Goal: Task Accomplishment & Management: Use online tool/utility

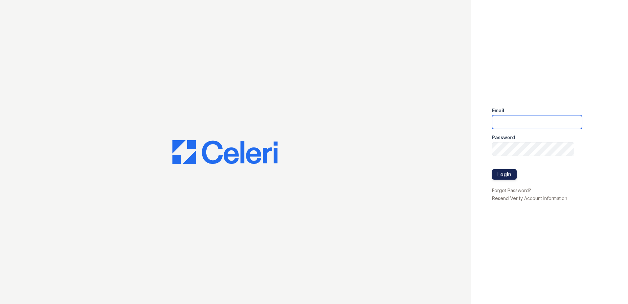
type input "[EMAIL_ADDRESS][DOMAIN_NAME]"
click at [501, 175] on button "Login" at bounding box center [504, 174] width 25 height 11
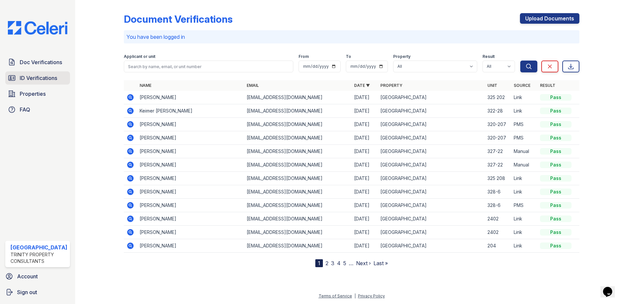
click at [48, 82] on link "ID Verifications" at bounding box center [37, 77] width 65 height 13
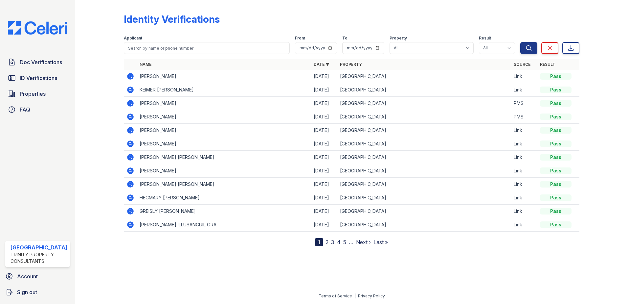
click at [452, 0] on div "Identity Verifications Filter Applicant From To Property All ReNew High Ridge R…" at bounding box center [352, 128] width 532 height 256
click at [102, 62] on div at bounding box center [105, 124] width 38 height 243
drag, startPoint x: 104, startPoint y: 64, endPoint x: 103, endPoint y: 57, distance: 7.3
click at [104, 64] on div at bounding box center [105, 124] width 38 height 243
drag, startPoint x: 102, startPoint y: 9, endPoint x: 348, endPoint y: 8, distance: 246.2
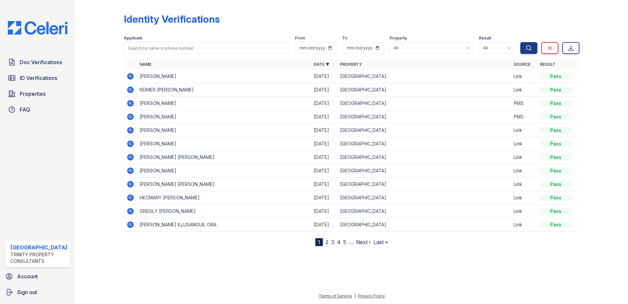
click at [348, 8] on div "Identity Verifications Filter Applicant From To Property All ReNew High Ridge R…" at bounding box center [352, 128] width 532 height 256
drag, startPoint x: 348, startPoint y: 8, endPoint x: 401, endPoint y: 11, distance: 53.6
click at [401, 11] on div "Identity Verifications Filter Applicant From To Property All ReNew High Ridge R…" at bounding box center [352, 124] width 456 height 243
drag, startPoint x: 331, startPoint y: 13, endPoint x: 137, endPoint y: 11, distance: 193.9
click at [137, 11] on div "Identity Verifications Filter Applicant From To Property All ReNew High Ridge R…" at bounding box center [352, 124] width 456 height 243
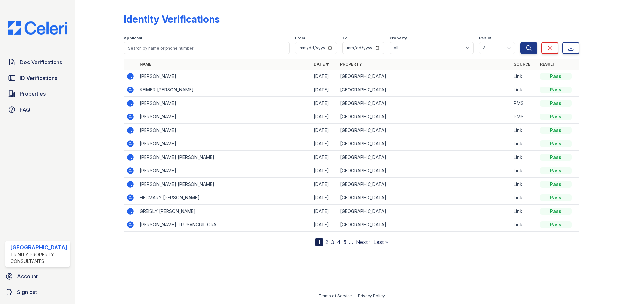
drag, startPoint x: 137, startPoint y: 11, endPoint x: 101, endPoint y: 11, distance: 35.5
click at [101, 11] on div at bounding box center [105, 124] width 38 height 243
click at [51, 69] on div "Doc Verifications ID Verifications Properties FAQ" at bounding box center [38, 86] width 70 height 60
click at [54, 77] on span "ID Verifications" at bounding box center [38, 78] width 37 height 8
click at [36, 81] on span "ID Verifications" at bounding box center [38, 78] width 37 height 8
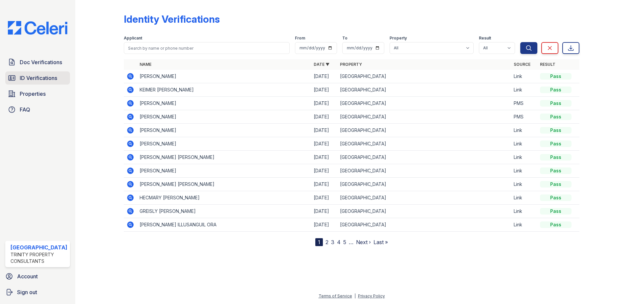
click at [50, 78] on span "ID Verifications" at bounding box center [38, 78] width 37 height 8
